Goal: Information Seeking & Learning: Learn about a topic

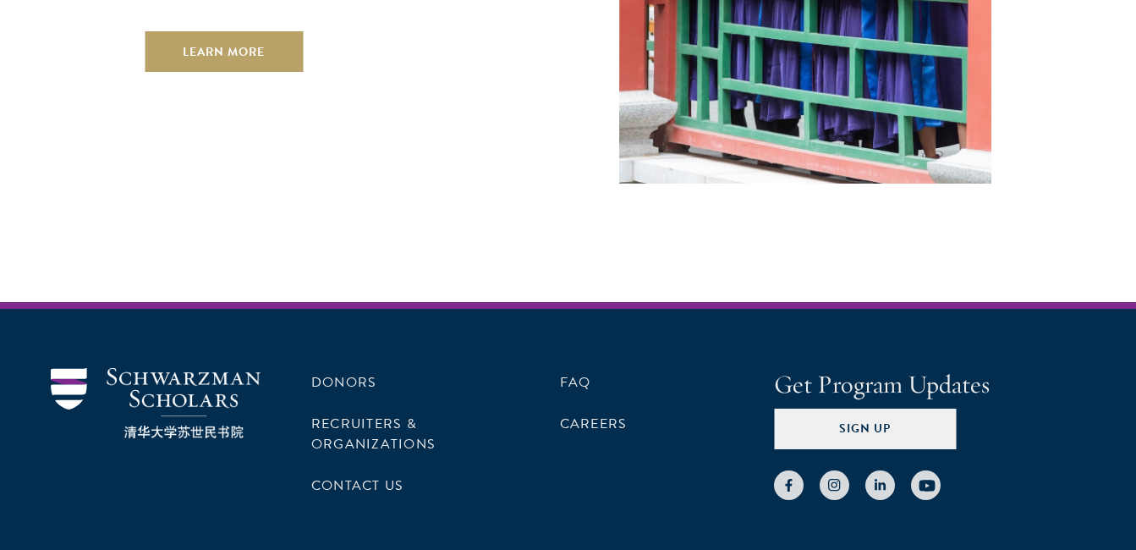
scroll to position [4827, 0]
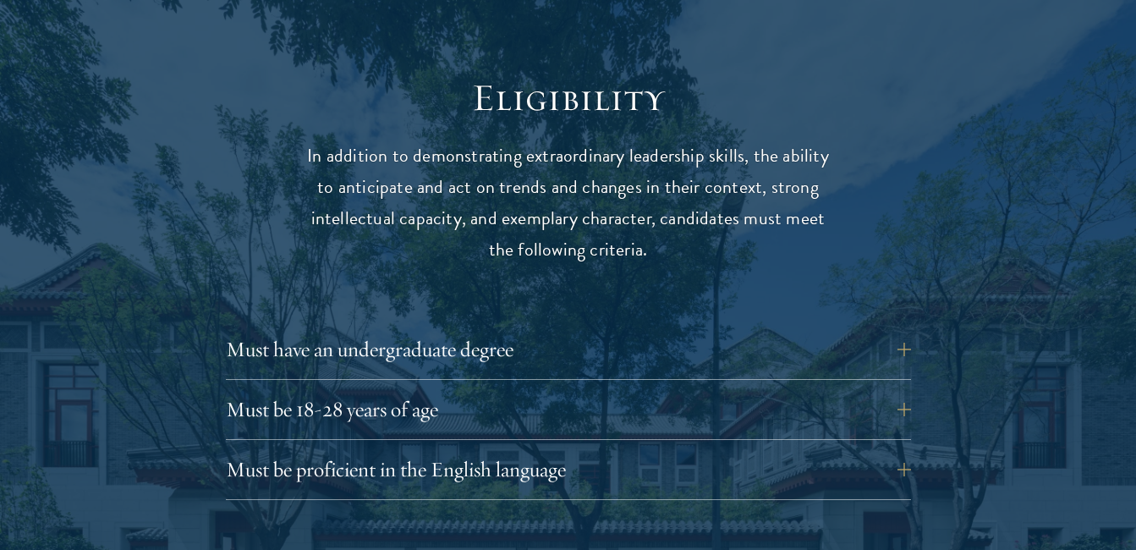
scroll to position [2284, 0]
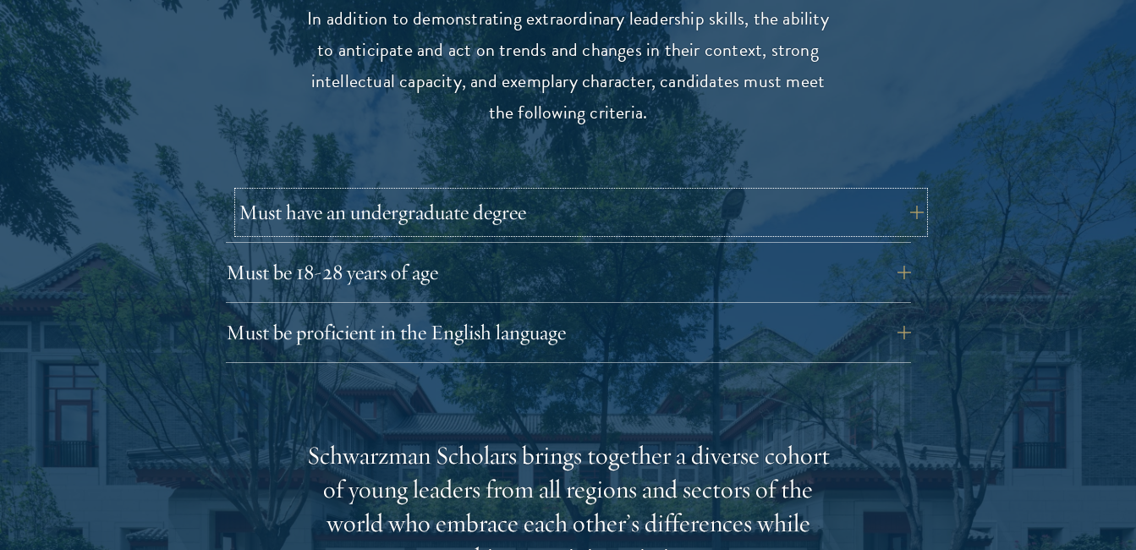
click at [855, 192] on button "Must have an undergraduate degree" at bounding box center [581, 212] width 685 height 41
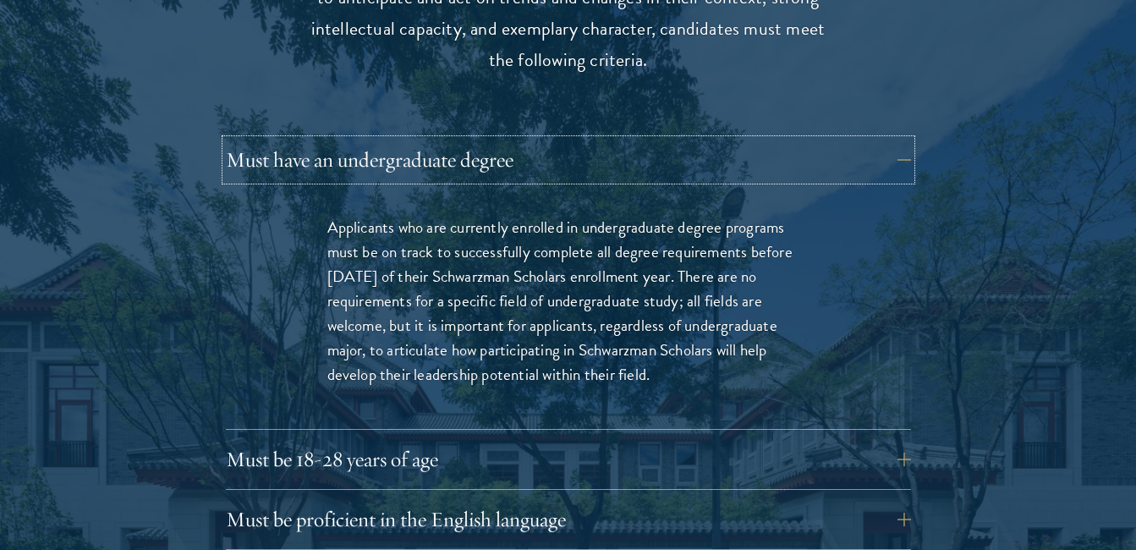
scroll to position [2454, 0]
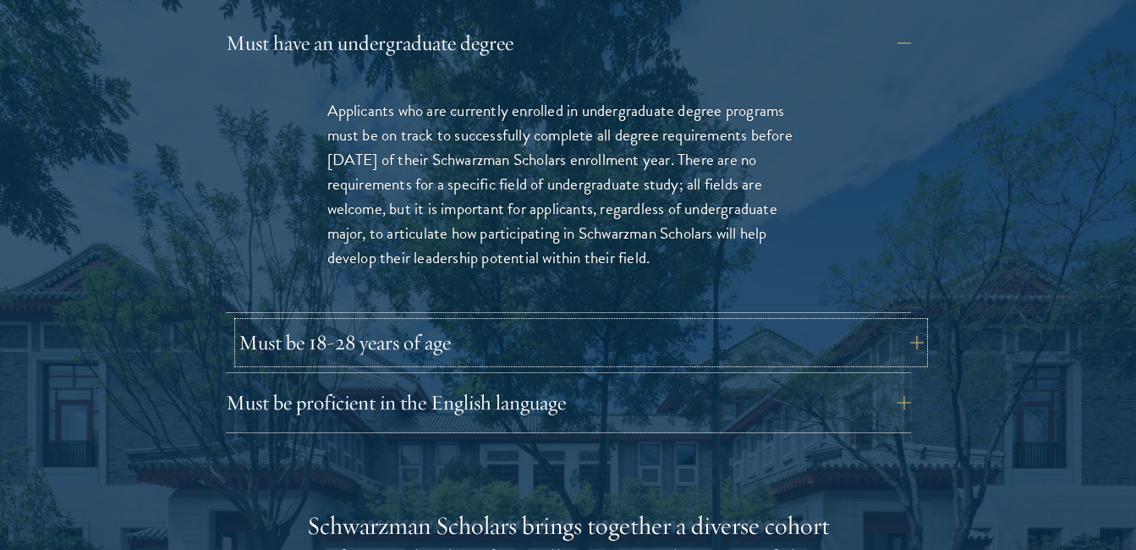
click at [752, 322] on button "Must be 18-28 years of age" at bounding box center [581, 342] width 685 height 41
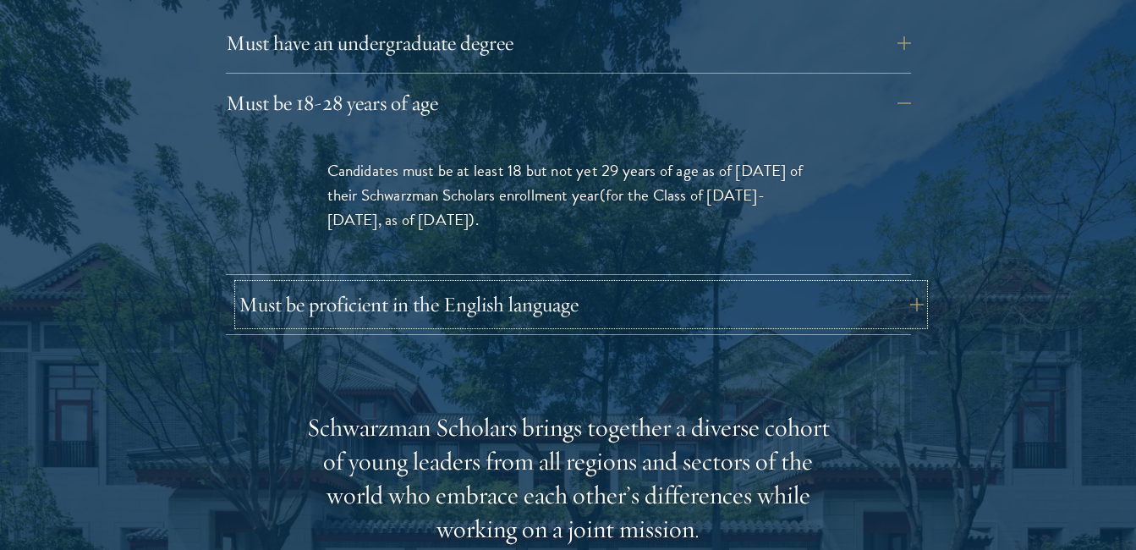
click at [681, 284] on button "Must be proficient in the English language" at bounding box center [581, 304] width 685 height 41
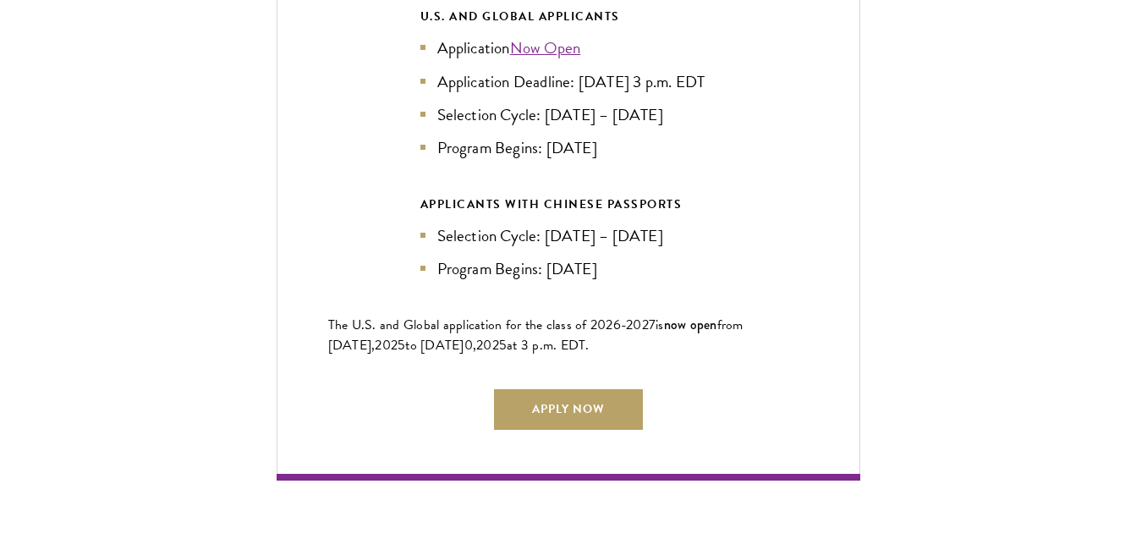
scroll to position [4315, 0]
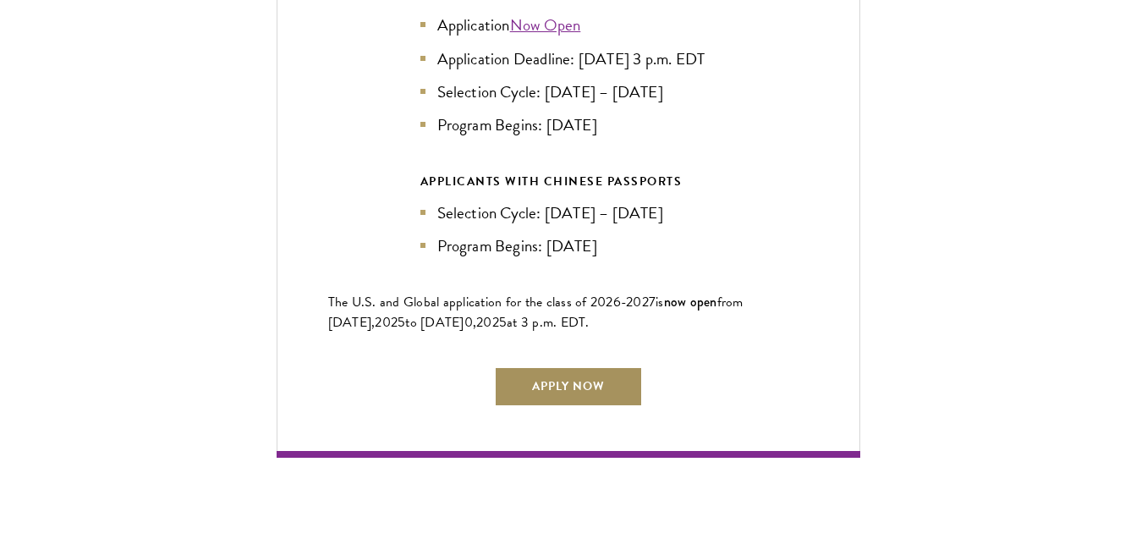
click at [598, 372] on link "Apply Now" at bounding box center [568, 386] width 149 height 41
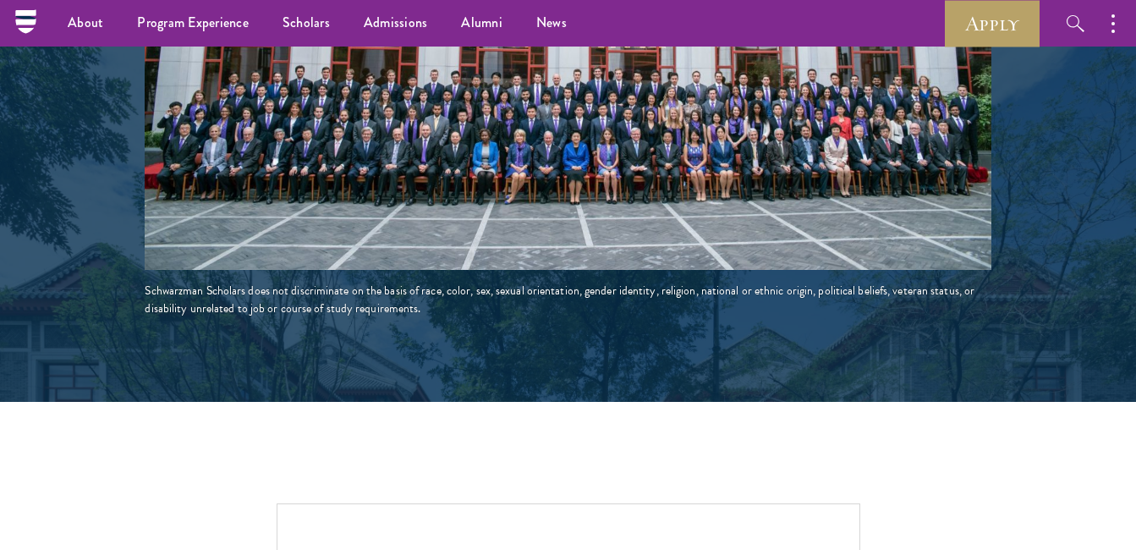
scroll to position [3046, 0]
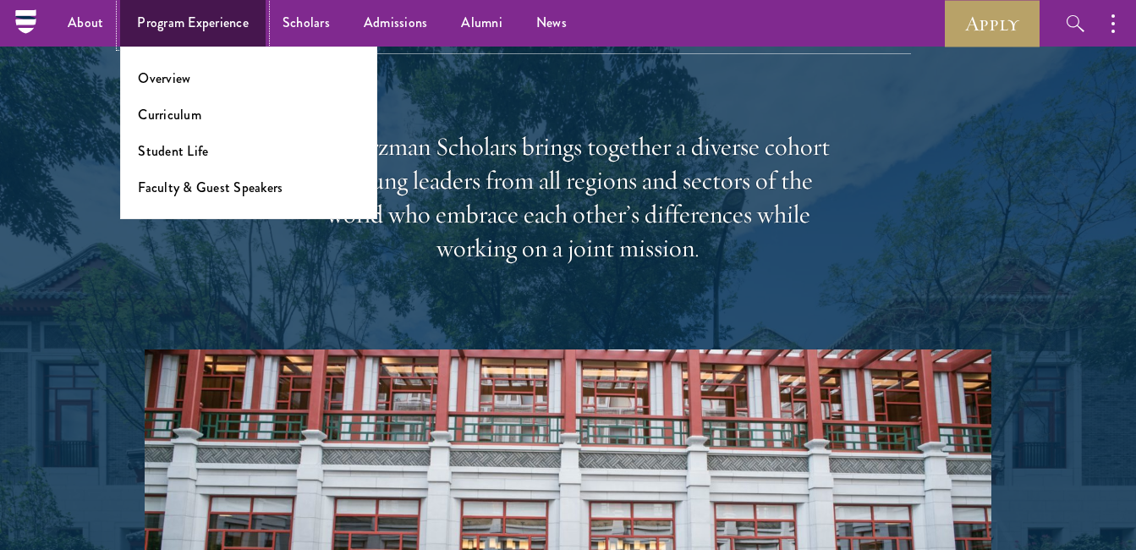
click at [234, 30] on link "Program Experience" at bounding box center [193, 23] width 146 height 47
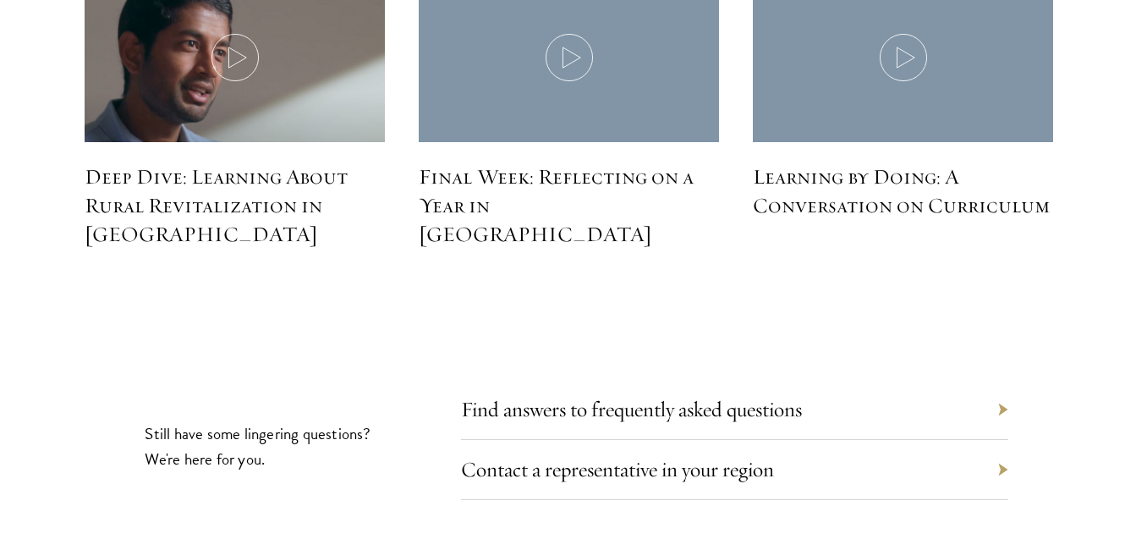
scroll to position [7699, 0]
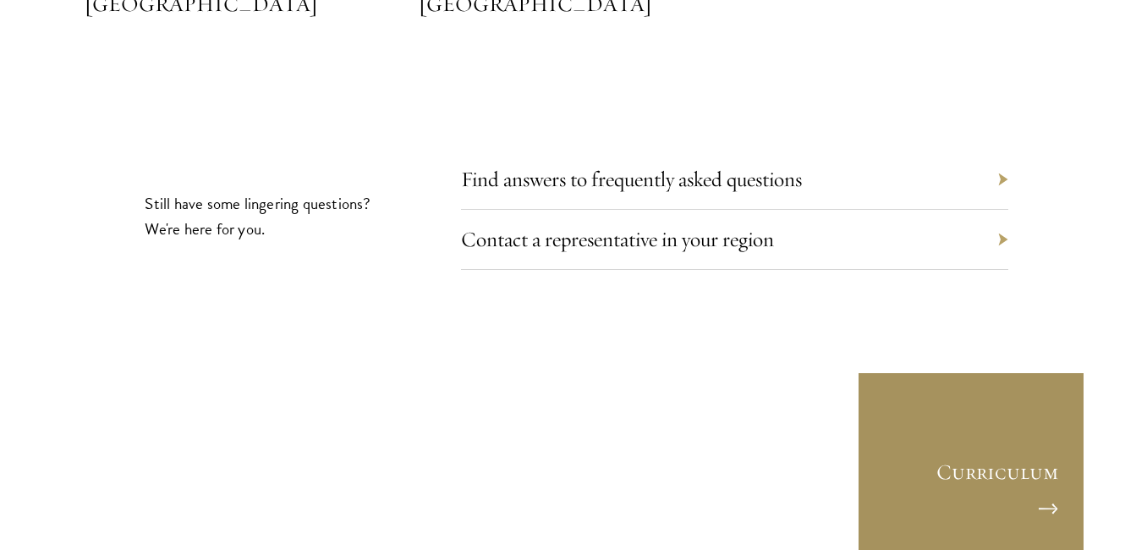
click at [988, 371] on link "Curriculum" at bounding box center [971, 485] width 228 height 228
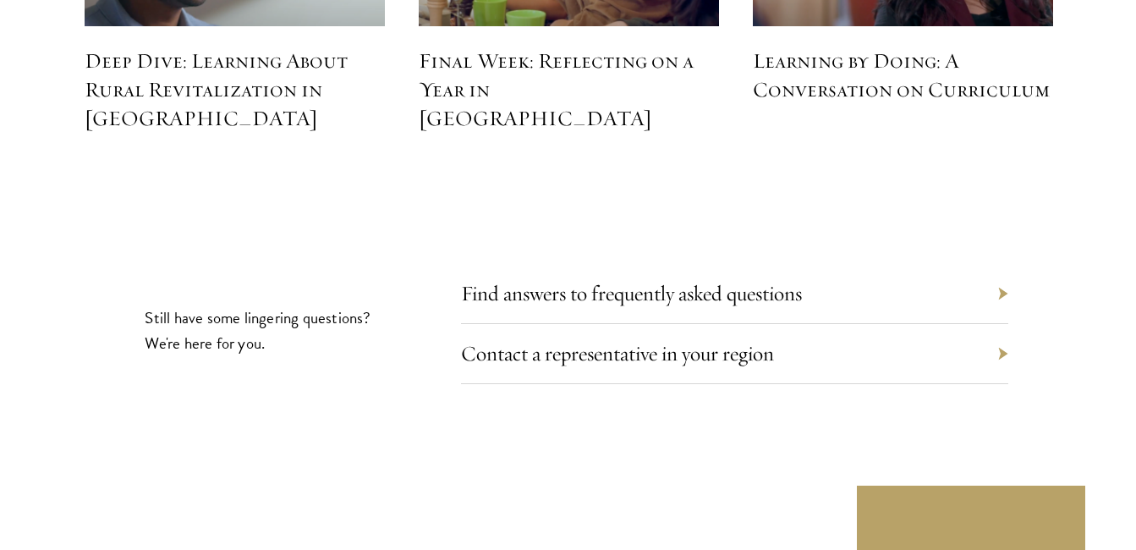
scroll to position [7868, 0]
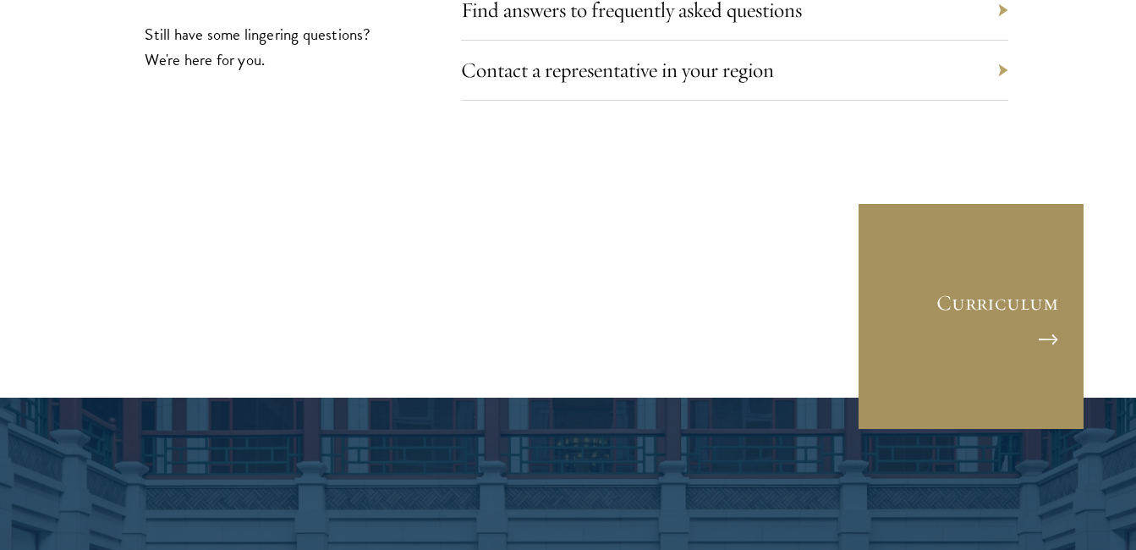
click at [1050, 231] on link "Curriculum" at bounding box center [971, 316] width 228 height 228
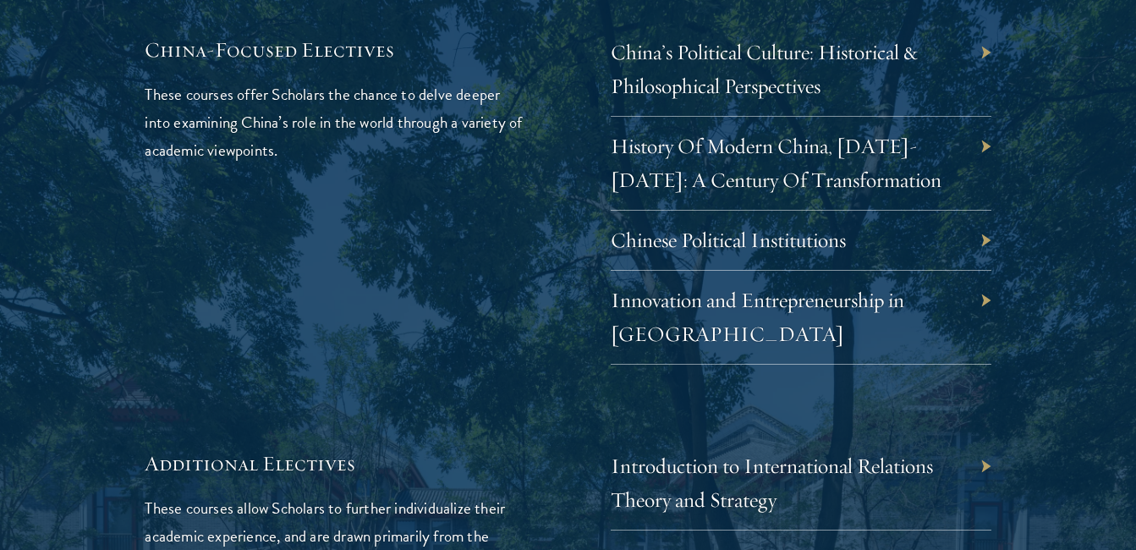
scroll to position [5415, 0]
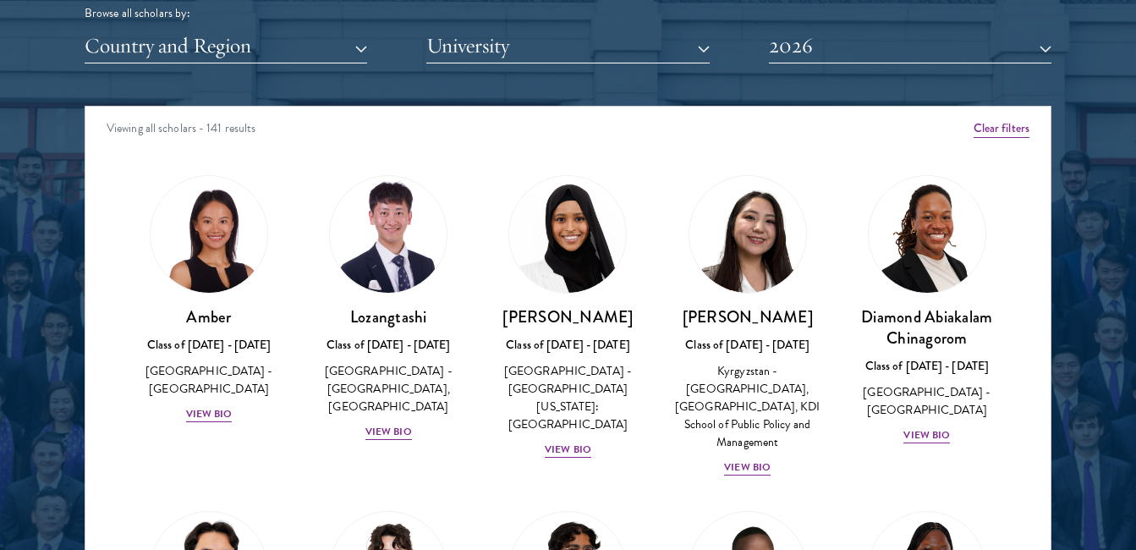
scroll to position [2115, 0]
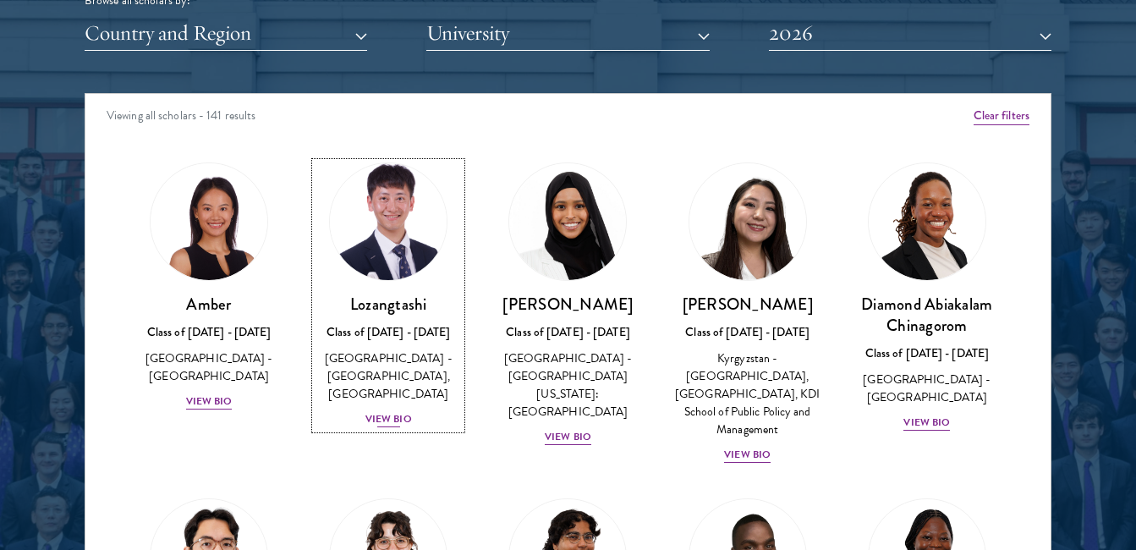
click at [379, 423] on div "View Bio" at bounding box center [388, 419] width 47 height 16
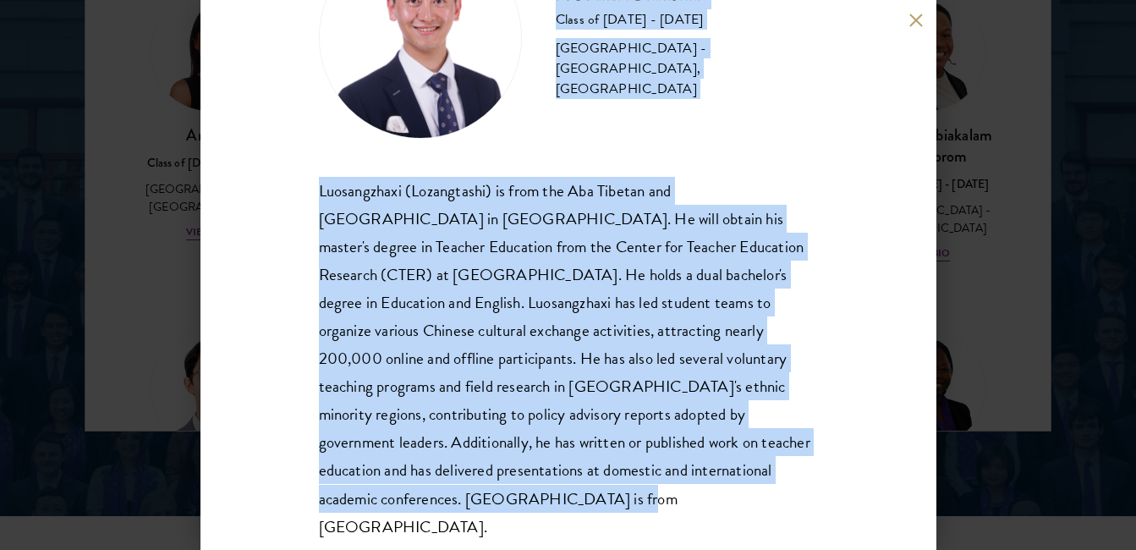
scroll to position [129, 0]
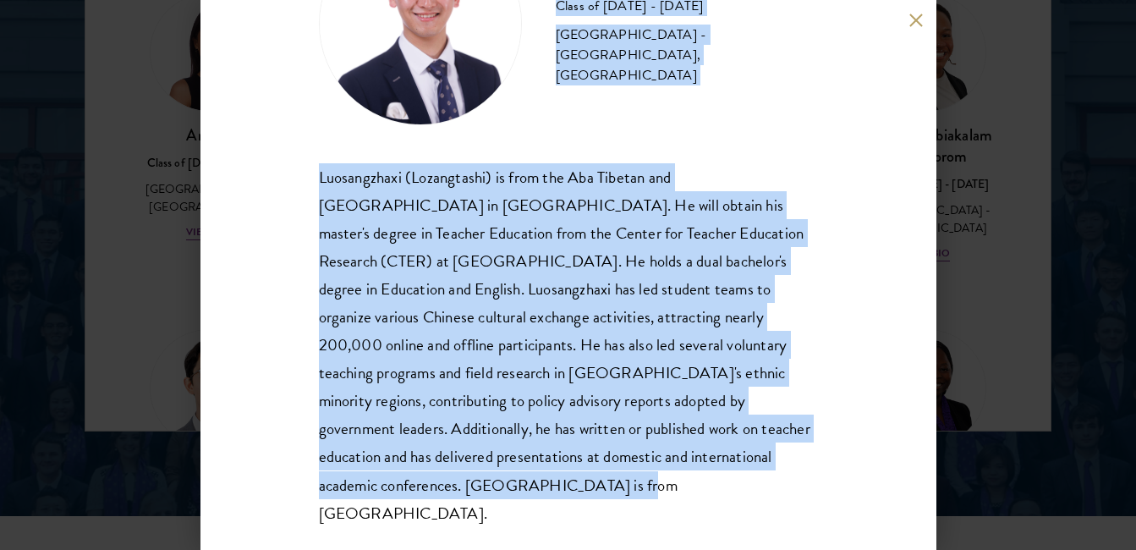
drag, startPoint x: 559, startPoint y: 112, endPoint x: 662, endPoint y: 481, distance: 383.6
click at [662, 481] on div "Lozangtashi Class of 2025 - 2026 China - South-Central Minzu University, Beijin…" at bounding box center [568, 224] width 499 height 605
copy div "Lozangtashi Class of 2025 - 2026 China - South-Central Minzu University, Beijin…"
click at [903, 71] on div "Lozangtashi Class of 2025 - 2026 China - South-Central Minzu University, Beijin…" at bounding box center [569, 275] width 736 height 550
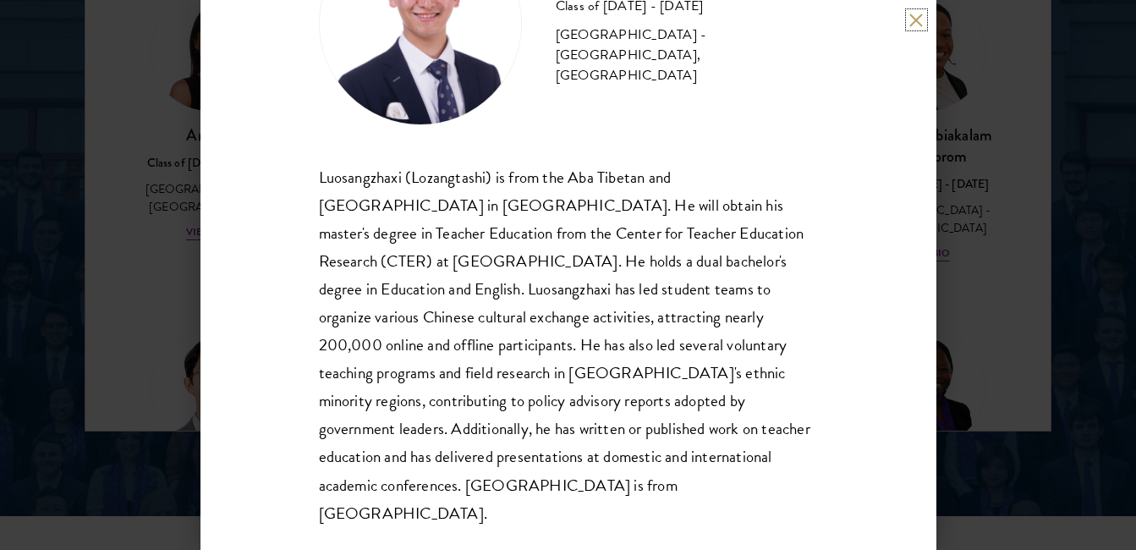
click at [917, 16] on button at bounding box center [916, 20] width 14 height 14
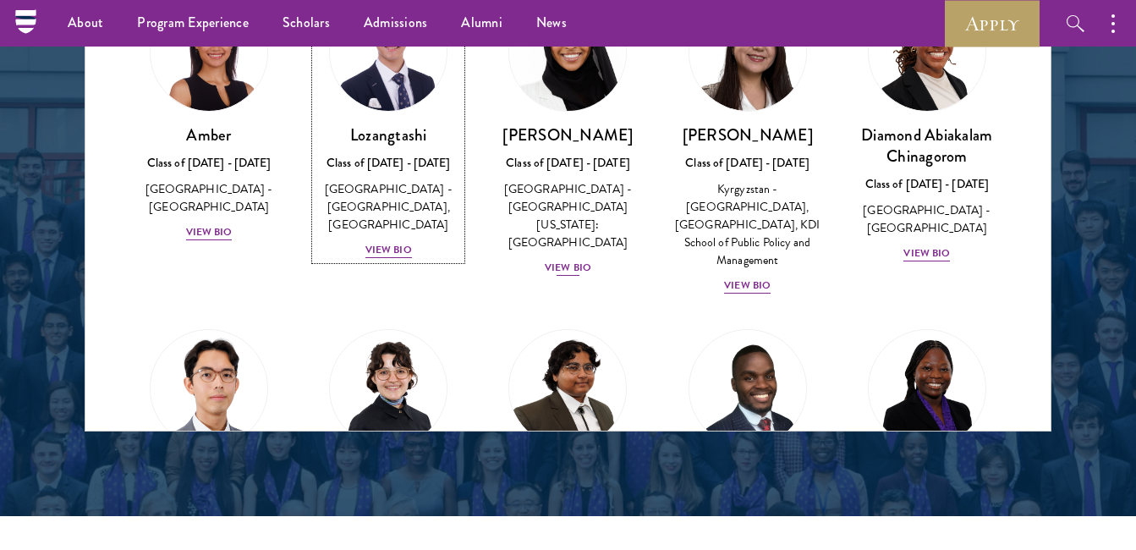
scroll to position [2278, 0]
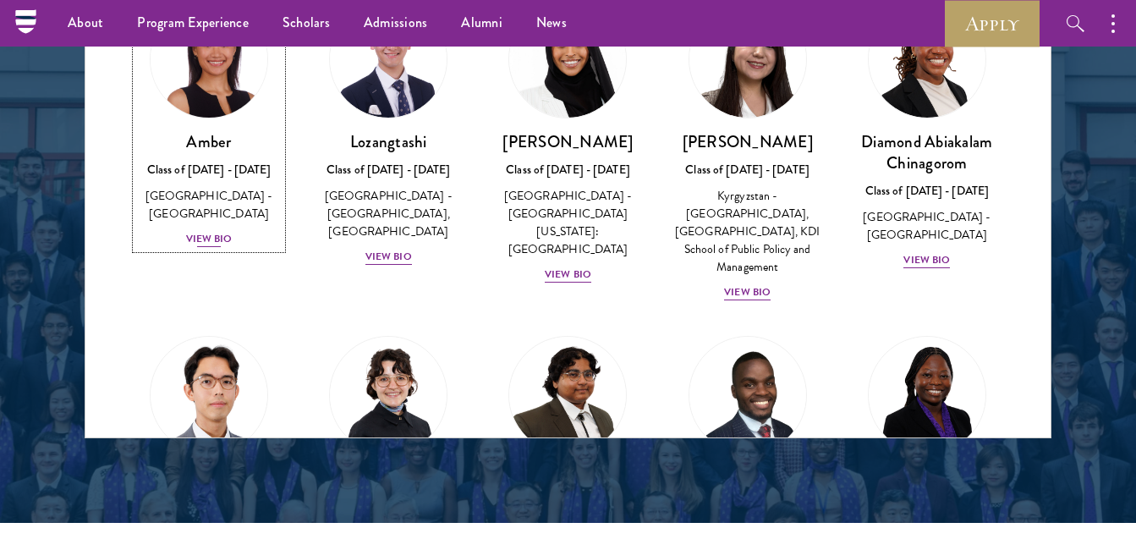
click at [186, 231] on div "View Bio" at bounding box center [209, 239] width 47 height 16
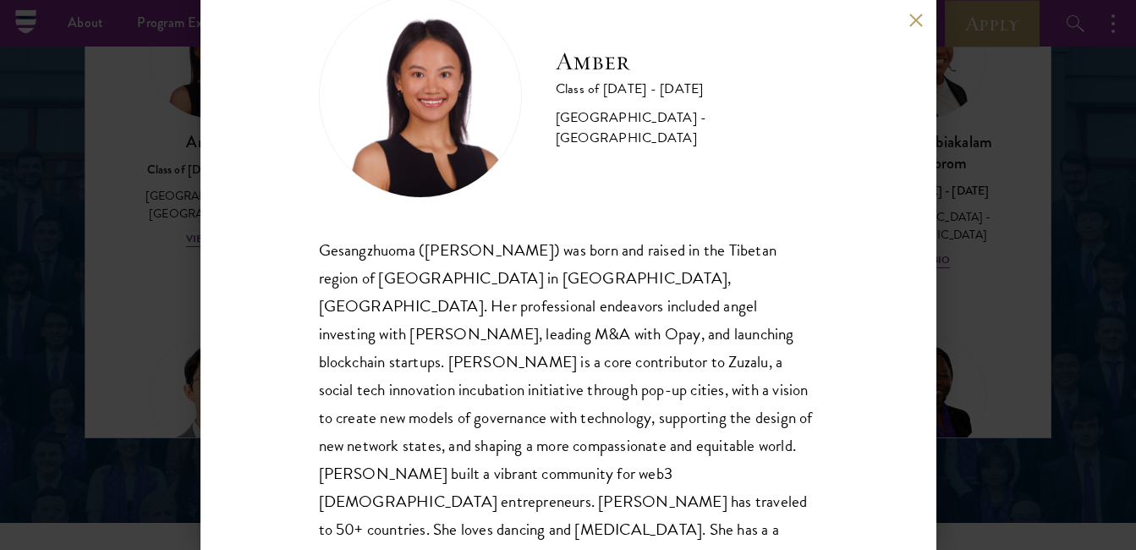
scroll to position [85, 0]
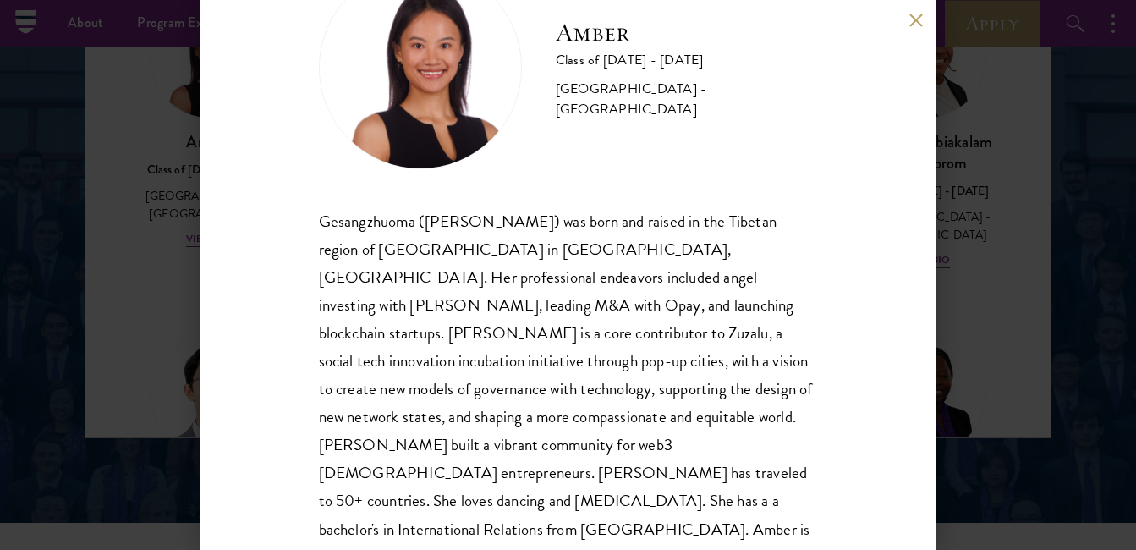
click at [983, 168] on div "Amber Class of 2025 - 2026 China - Peking University Gesangzhuoma (Amber) was b…" at bounding box center [568, 275] width 1136 height 550
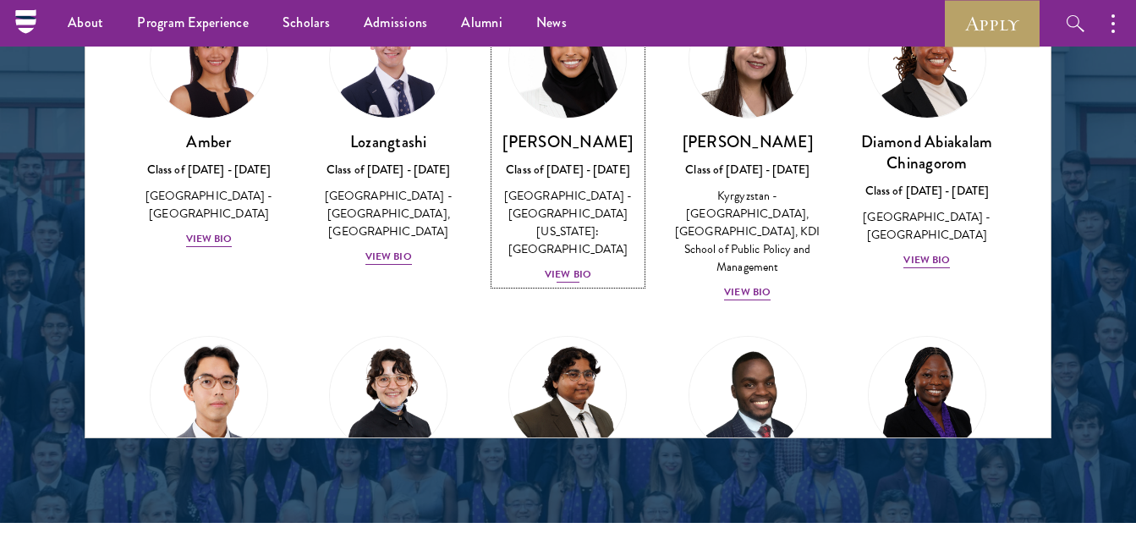
click at [562, 267] on div "View Bio" at bounding box center [568, 275] width 47 height 16
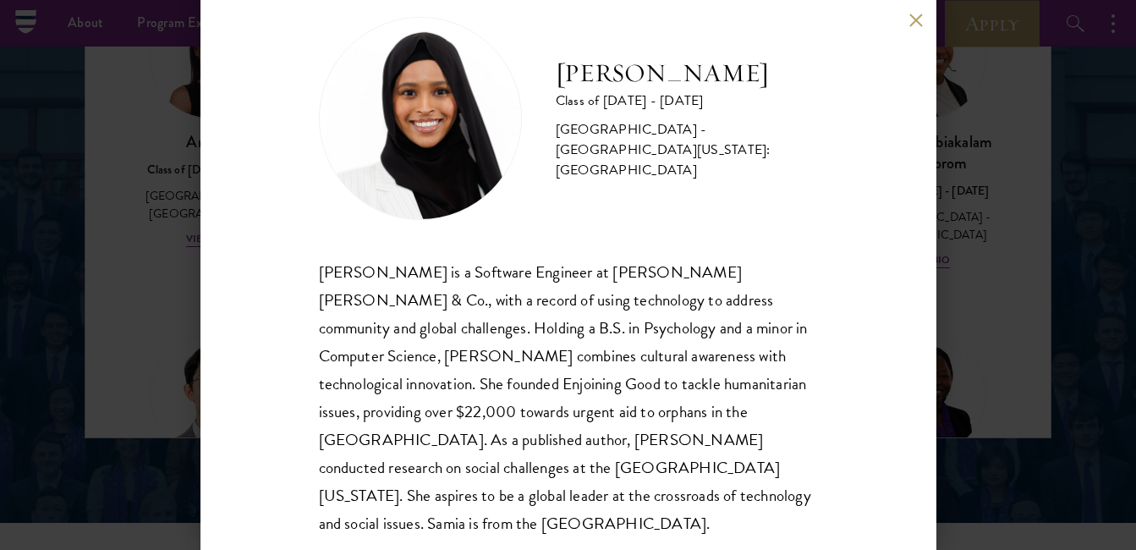
scroll to position [44, 0]
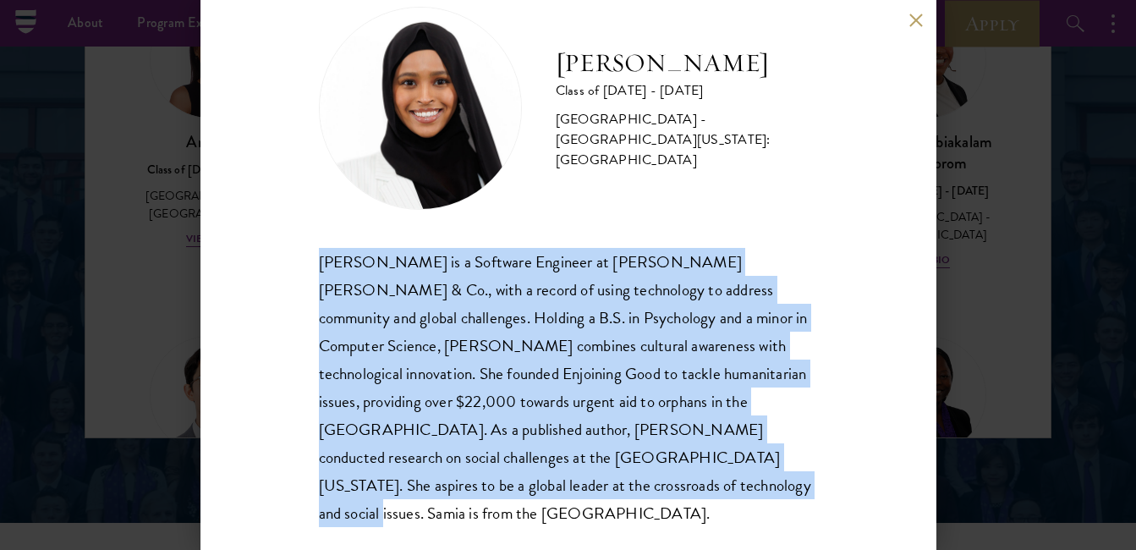
drag, startPoint x: 521, startPoint y: 485, endPoint x: 299, endPoint y: 260, distance: 315.9
click at [299, 260] on div "Samia Abdi Class of 2025 - 2026 United States of America - University of Minnes…" at bounding box center [569, 275] width 736 height 550
copy div "Samia Abdi is a Software Engineer at JP Morgan Chase & Co., with a record of us…"
click at [741, 221] on div "Samia Abdi Class of 2025 - 2026 United States of America - University of Minnes…" at bounding box center [568, 267] width 499 height 520
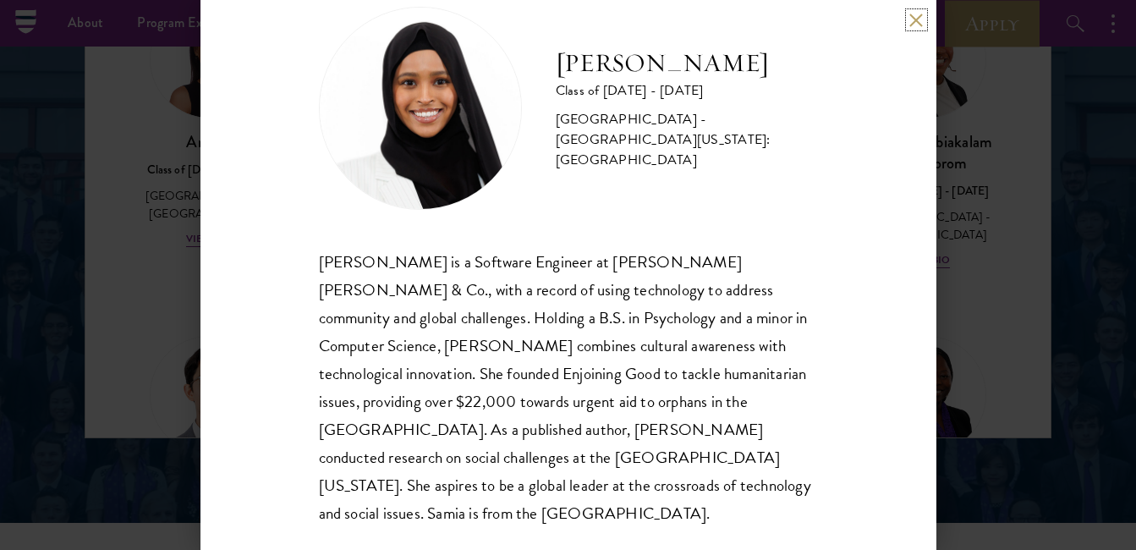
click at [920, 16] on button at bounding box center [916, 20] width 14 height 14
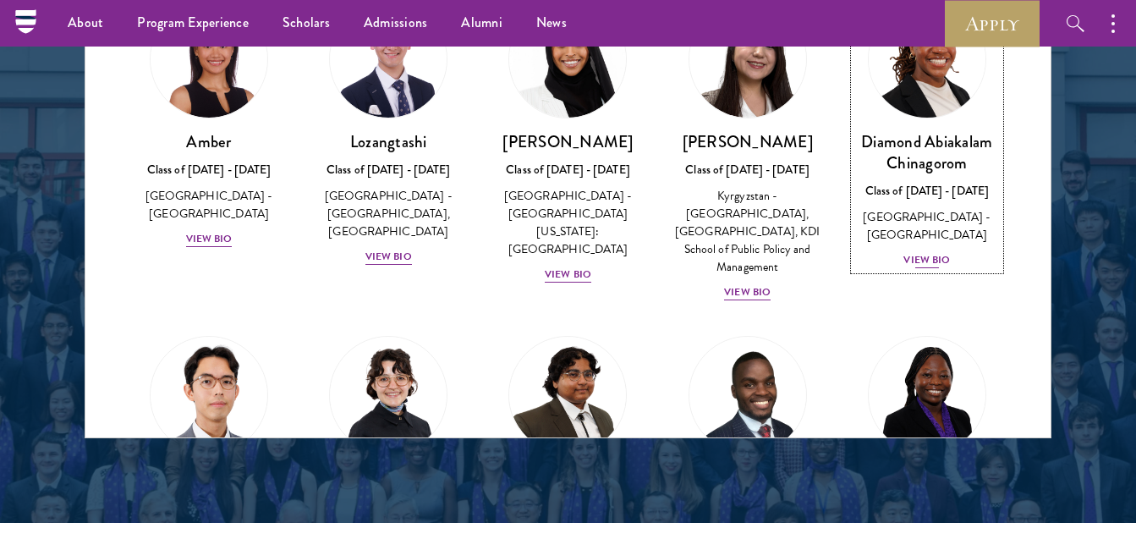
click at [935, 254] on div "View Bio" at bounding box center [927, 260] width 47 height 16
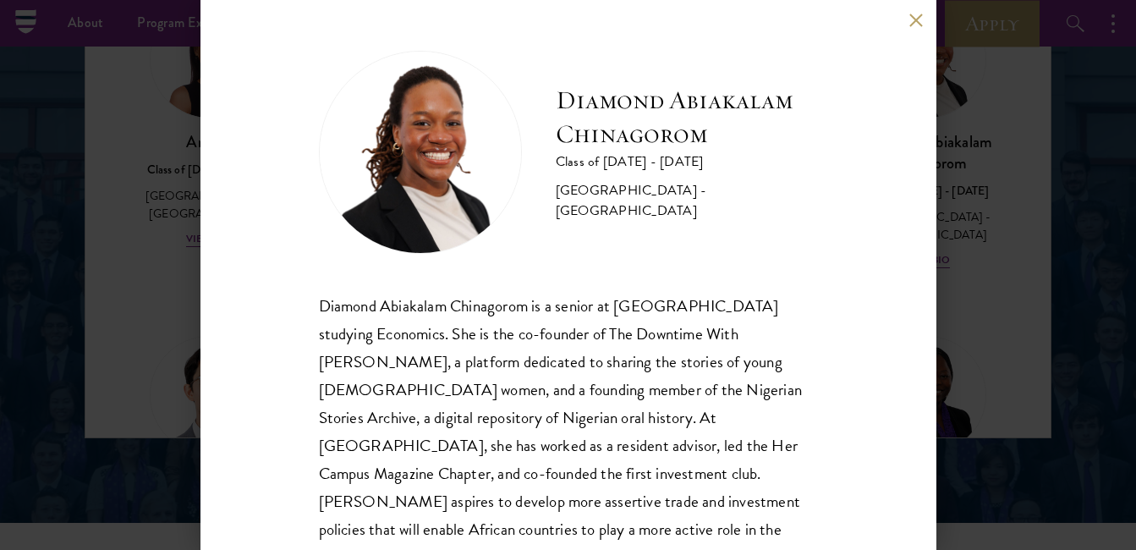
click at [943, 229] on div "Diamond Abiakalam Chinagorom Class of 2025 - 2026 Nigeria - Mount Holyoke Colle…" at bounding box center [568, 275] width 1136 height 550
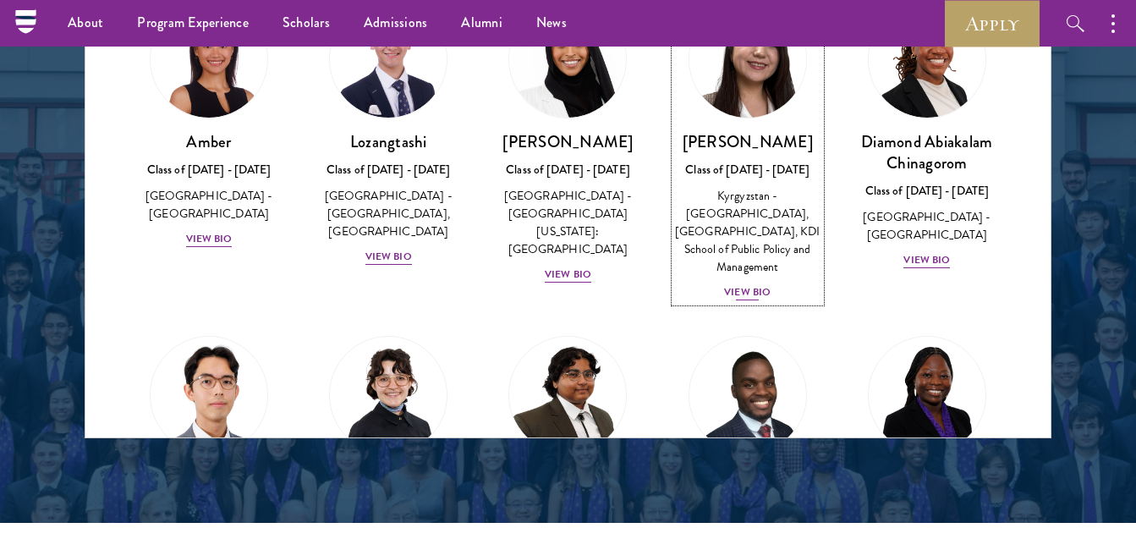
click at [735, 298] on div "View Bio" at bounding box center [747, 292] width 47 height 16
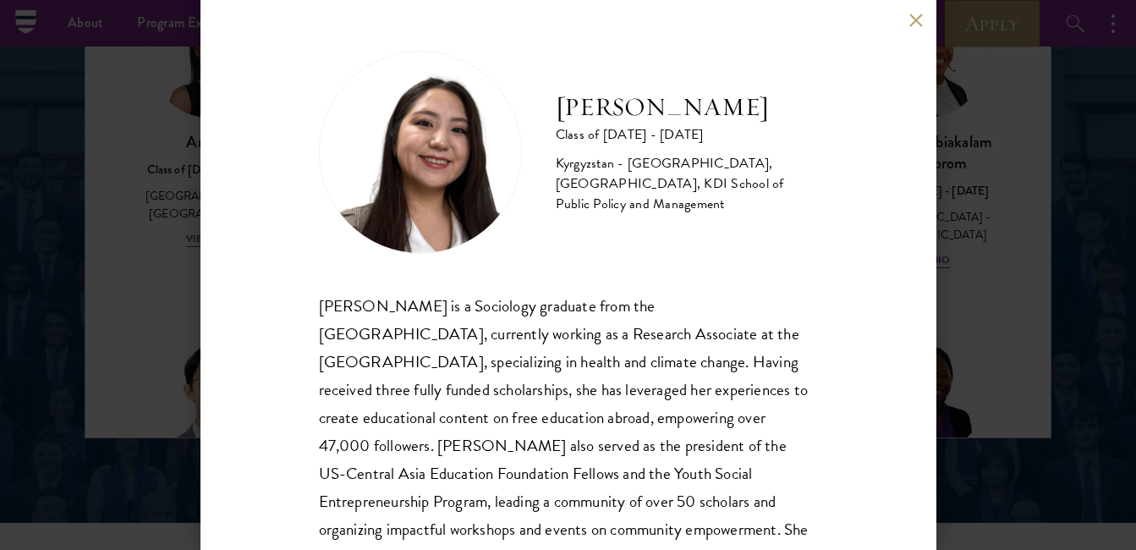
click at [985, 164] on div "Nurzada Abdivalieva Class of 2025 - 2026 Kyrgyzstan - American University of Ce…" at bounding box center [568, 275] width 1136 height 550
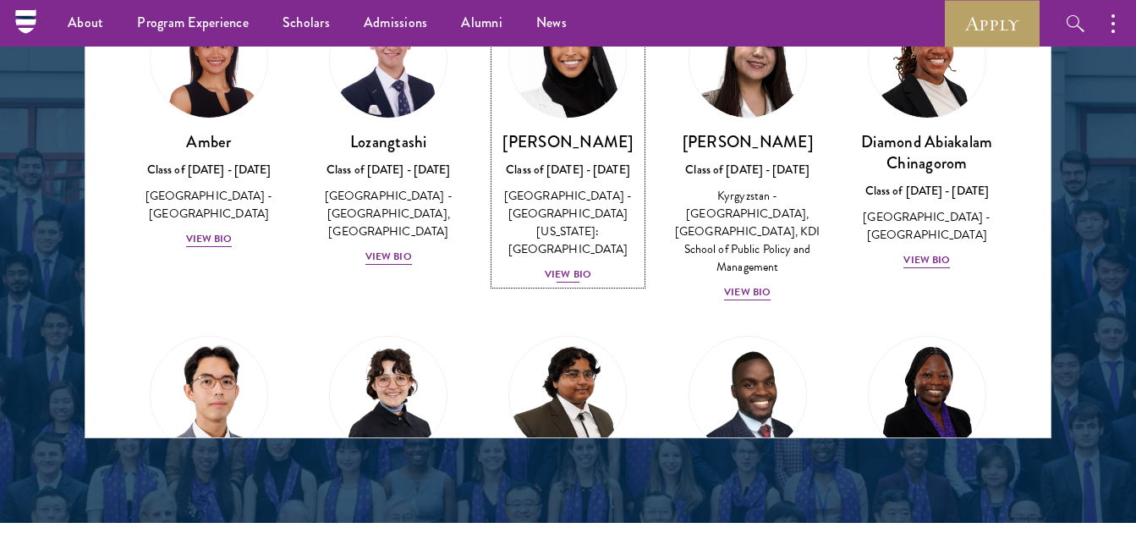
click at [565, 267] on div "View Bio" at bounding box center [568, 275] width 47 height 16
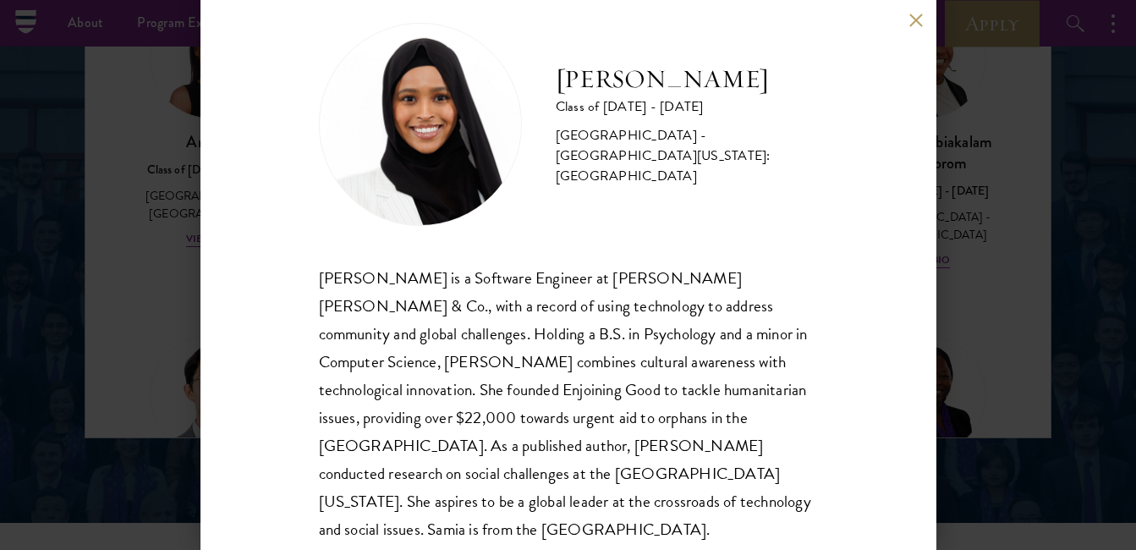
scroll to position [44, 0]
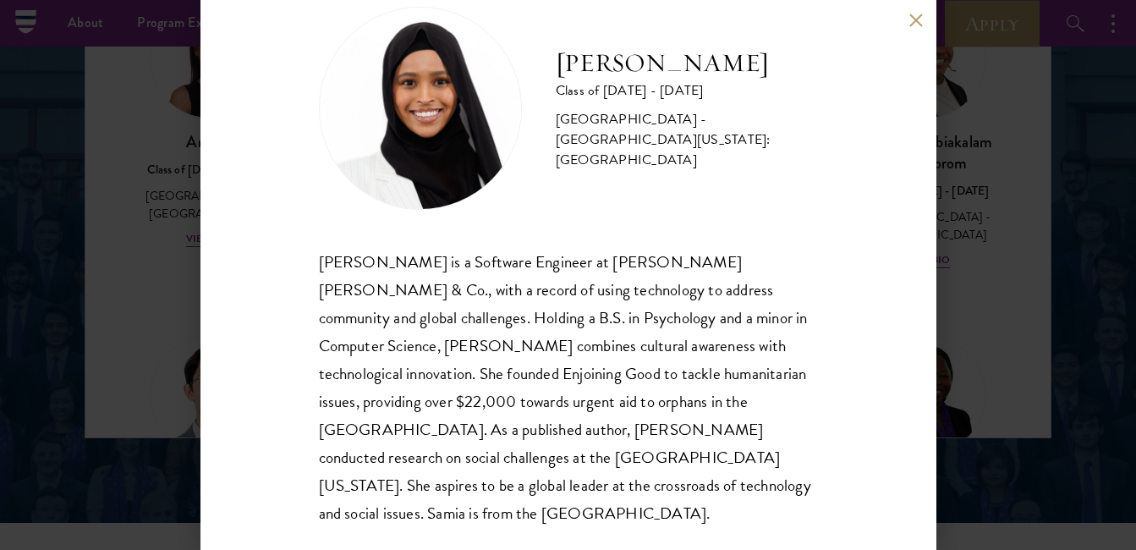
click at [1024, 349] on div "Samia Abdi Class of 2025 - 2026 United States of America - University of Minnes…" at bounding box center [568, 275] width 1136 height 550
click at [1028, 327] on div "Samia Abdi Class of 2025 - 2026 United States of America - University of Minnes…" at bounding box center [568, 275] width 1136 height 550
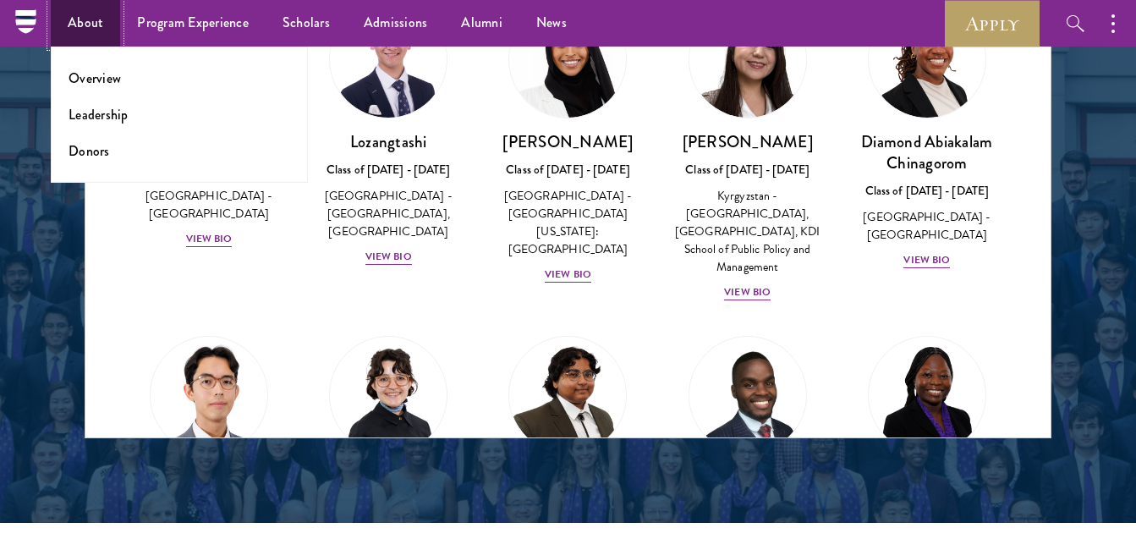
click at [80, 19] on link "About" at bounding box center [85, 23] width 69 height 47
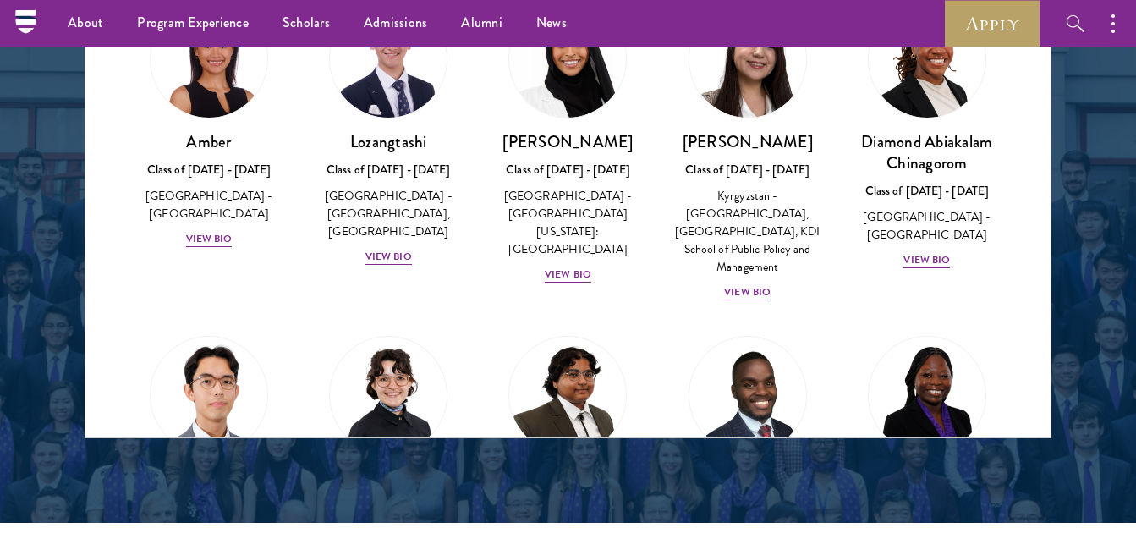
click at [39, 25] on nav "About Overview Leadership Donors Program Experience Overview Curriculum Student…" at bounding box center [406, 23] width 763 height 47
click at [24, 16] on icon at bounding box center [25, 17] width 20 height 3
click at [10, 25] on div "About Overview Leadership Donors Program Experience Overview Curriculum Student…" at bounding box center [568, 23] width 1136 height 47
drag, startPoint x: 10, startPoint y: 25, endPoint x: 4, endPoint y: 48, distance: 24.4
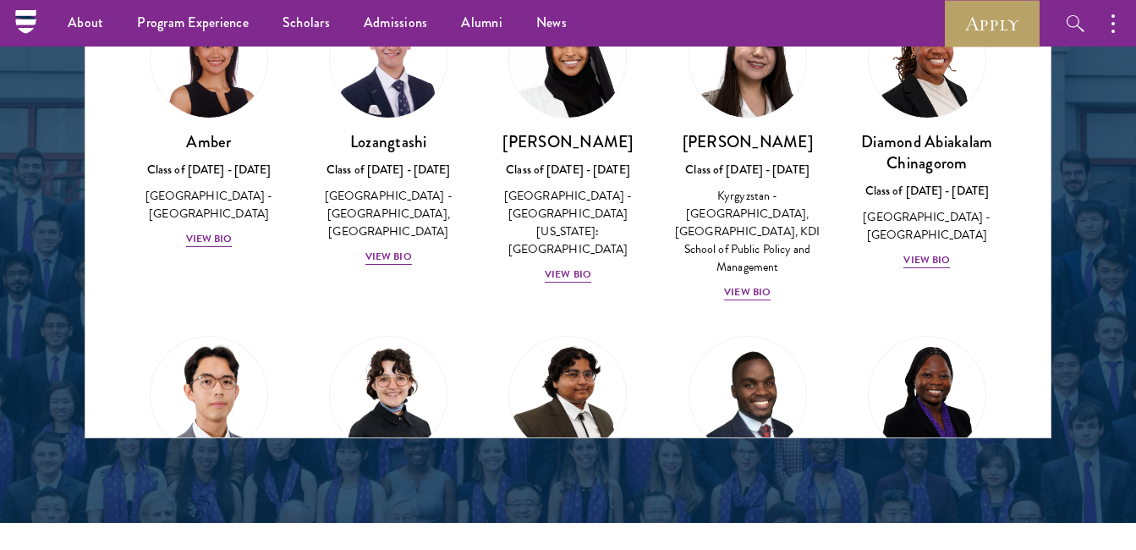
click at [4, 48] on div at bounding box center [568, 8] width 1136 height 1030
click at [28, 33] on nav "About Overview Leadership Donors Program Experience Overview Curriculum Student…" at bounding box center [406, 23] width 763 height 47
click at [25, 16] on icon at bounding box center [25, 17] width 20 height 3
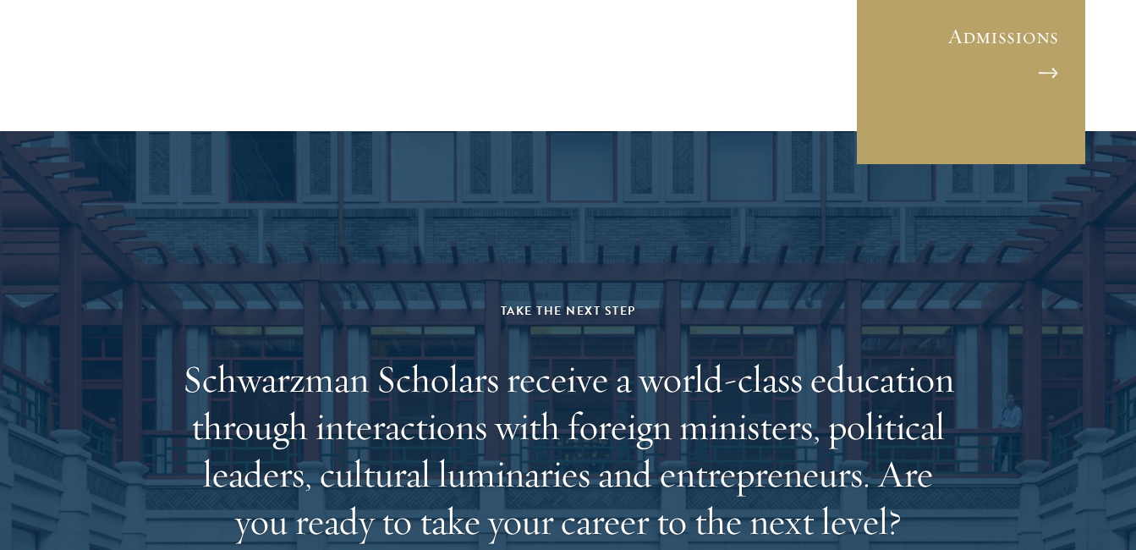
scroll to position [5069, 0]
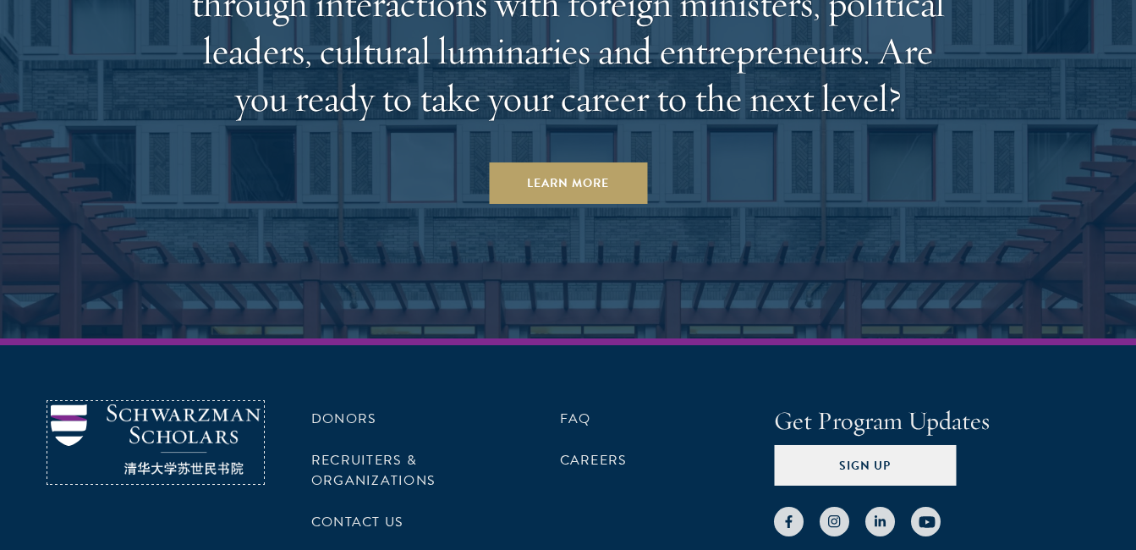
click at [82, 414] on img at bounding box center [156, 439] width 210 height 70
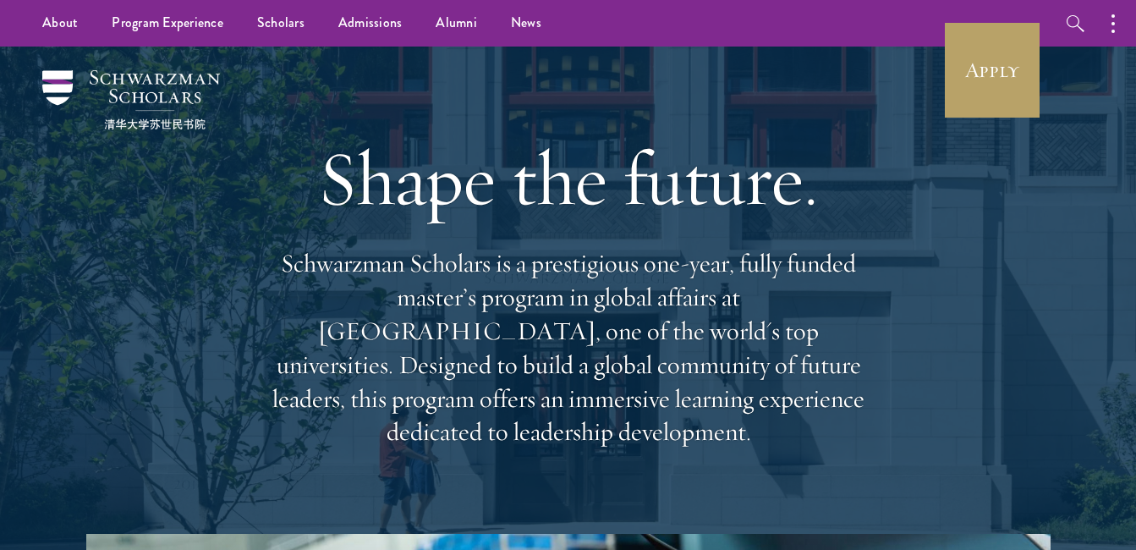
click at [546, 120] on div "Shape the future. Schwarzman Scholars is a prestigious one-year, fully funded m…" at bounding box center [568, 290] width 609 height 487
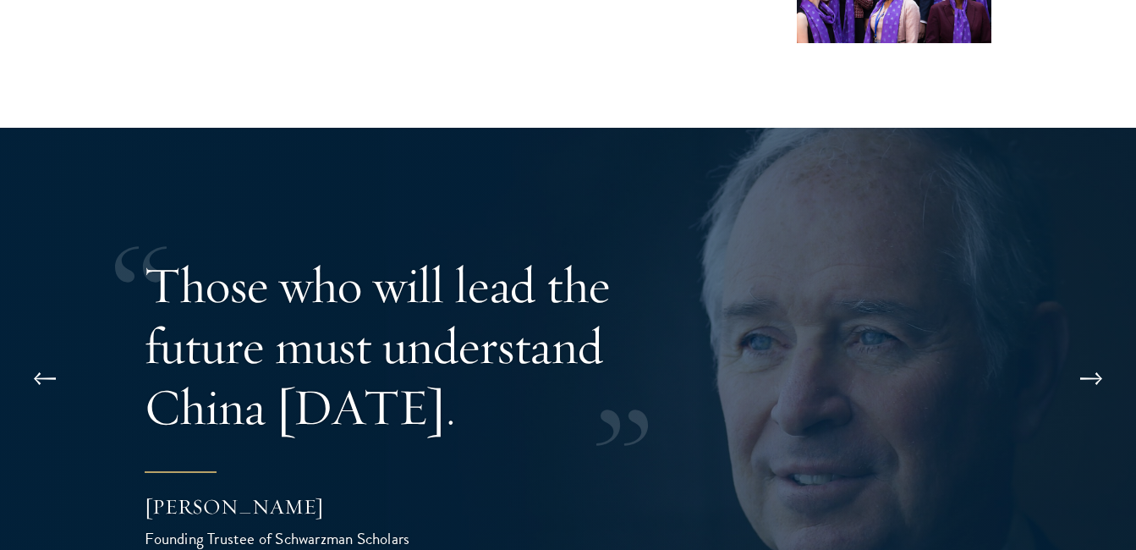
scroll to position [3300, 0]
